Goal: Navigation & Orientation: Find specific page/section

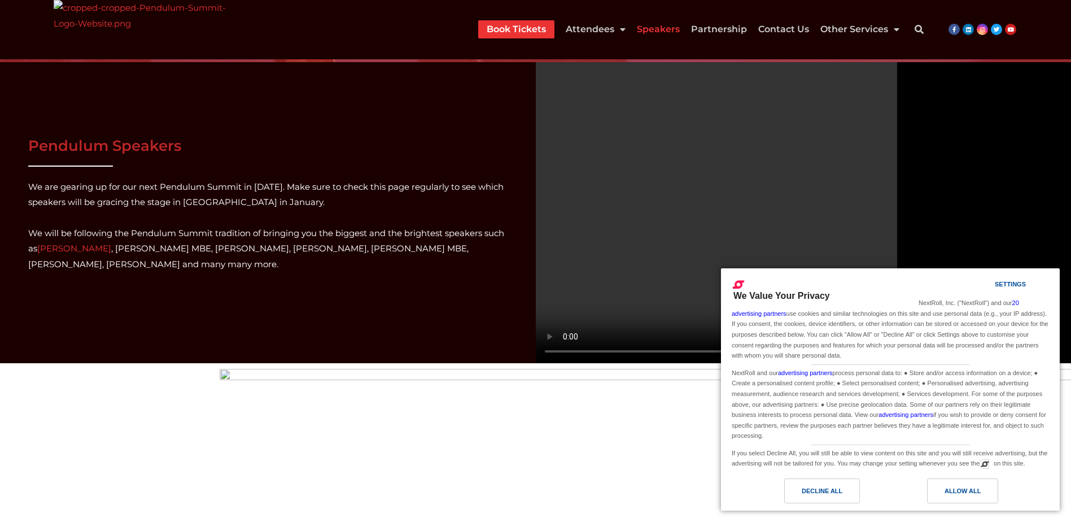
scroll to position [282, 0]
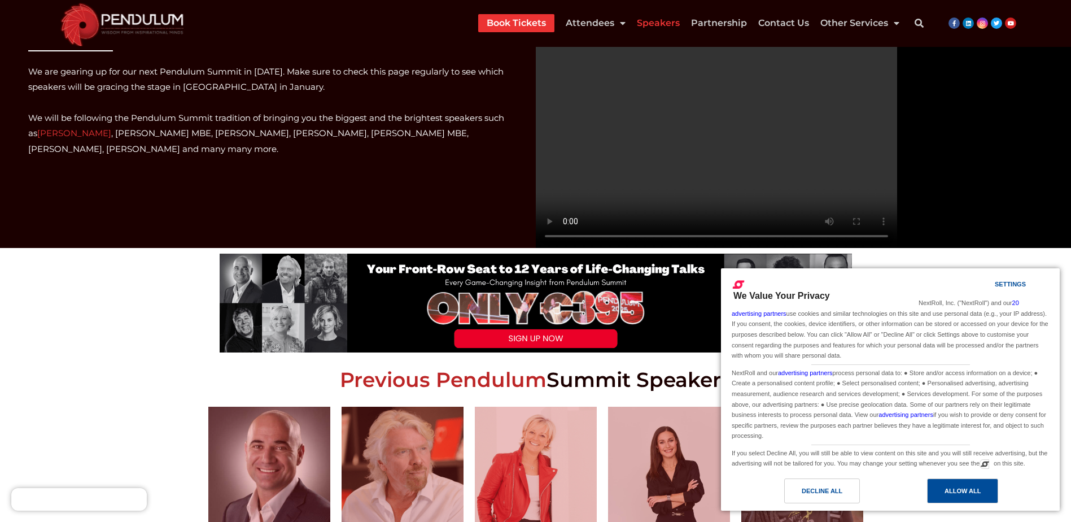
click at [961, 488] on div "Allow All" at bounding box center [963, 491] width 36 height 12
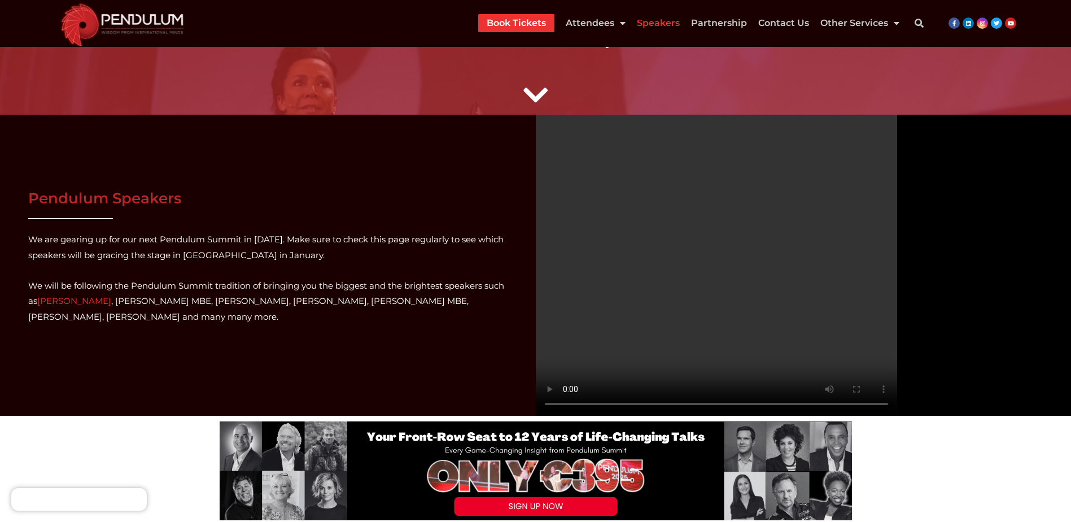
scroll to position [0, 0]
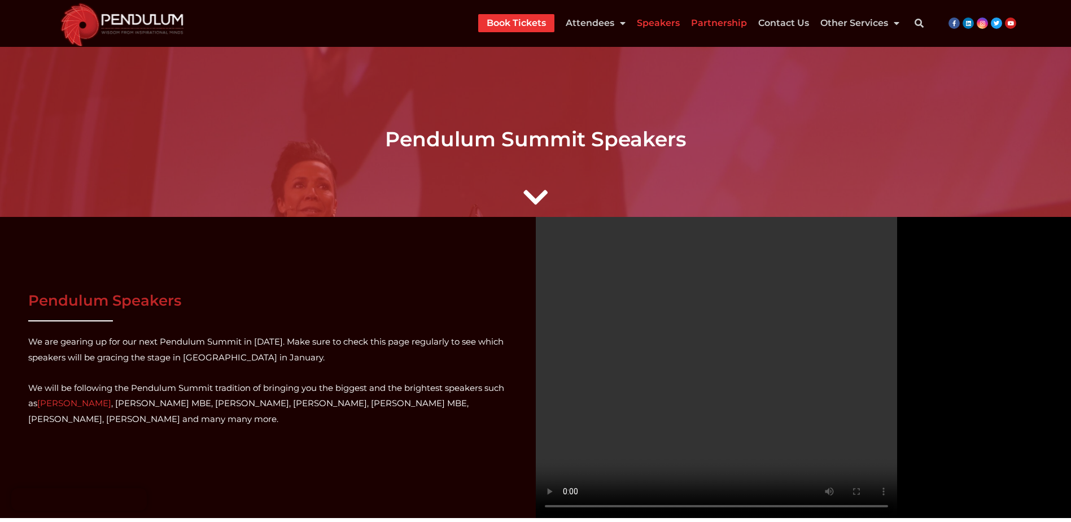
click at [730, 33] on div "Book Tickets Attendees 2025 Schedule 2025 Event Information Viatel CEO Dinner R…" at bounding box center [631, 23] width 770 height 23
click at [729, 27] on link "Partnership" at bounding box center [719, 23] width 56 height 18
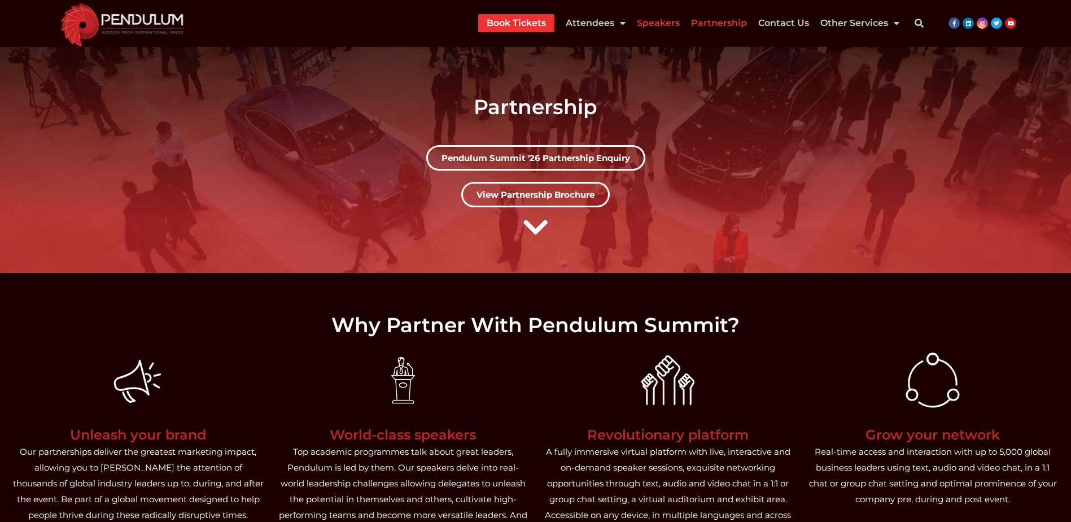
click at [661, 22] on link "Speakers" at bounding box center [658, 23] width 43 height 18
